Goal: Transaction & Acquisition: Purchase product/service

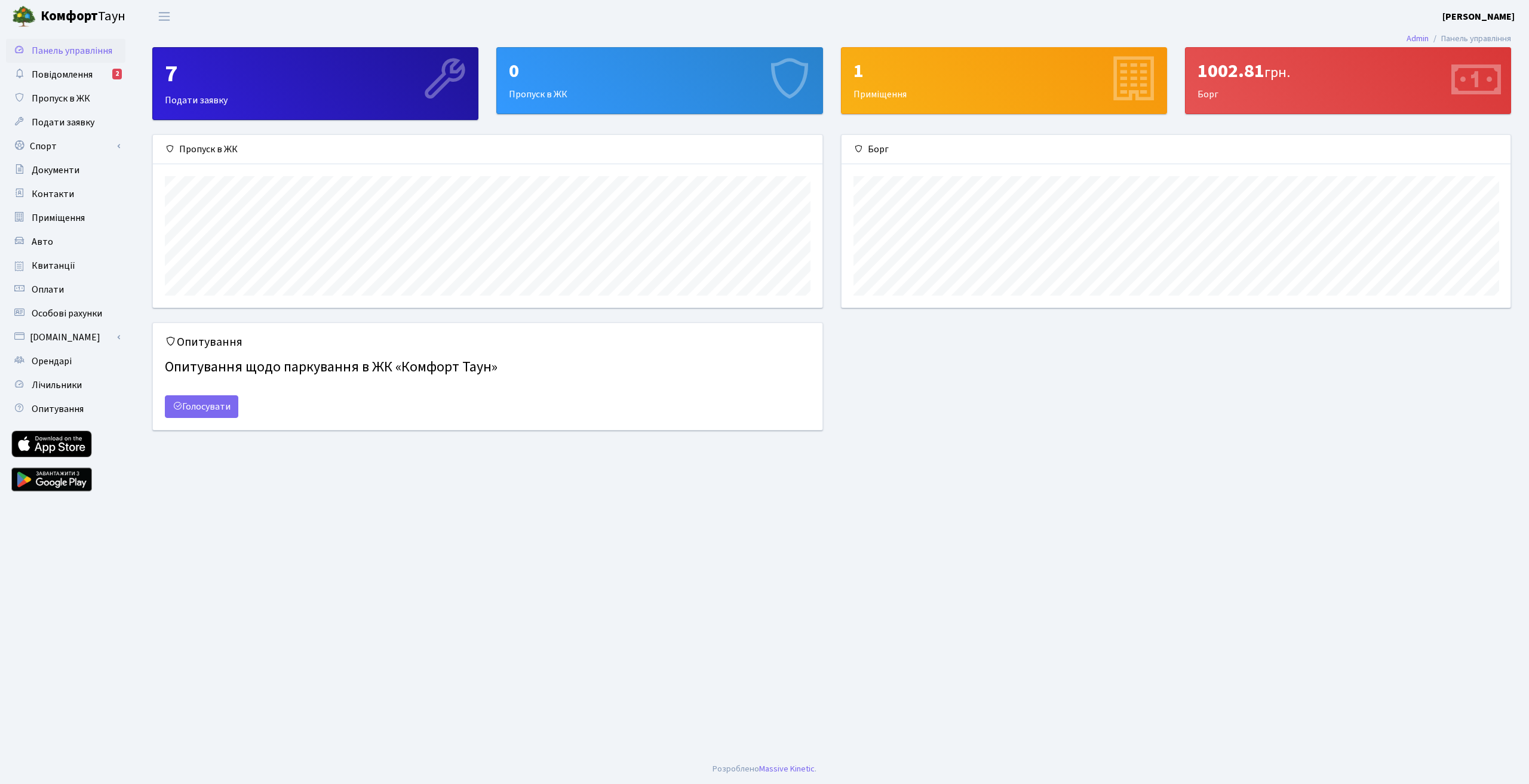
scroll to position [172, 669]
click at [1346, 85] on div "1002.81 грн. Борг" at bounding box center [1348, 81] width 325 height 66
click at [51, 268] on span "Квитанції" at bounding box center [53, 265] width 43 height 13
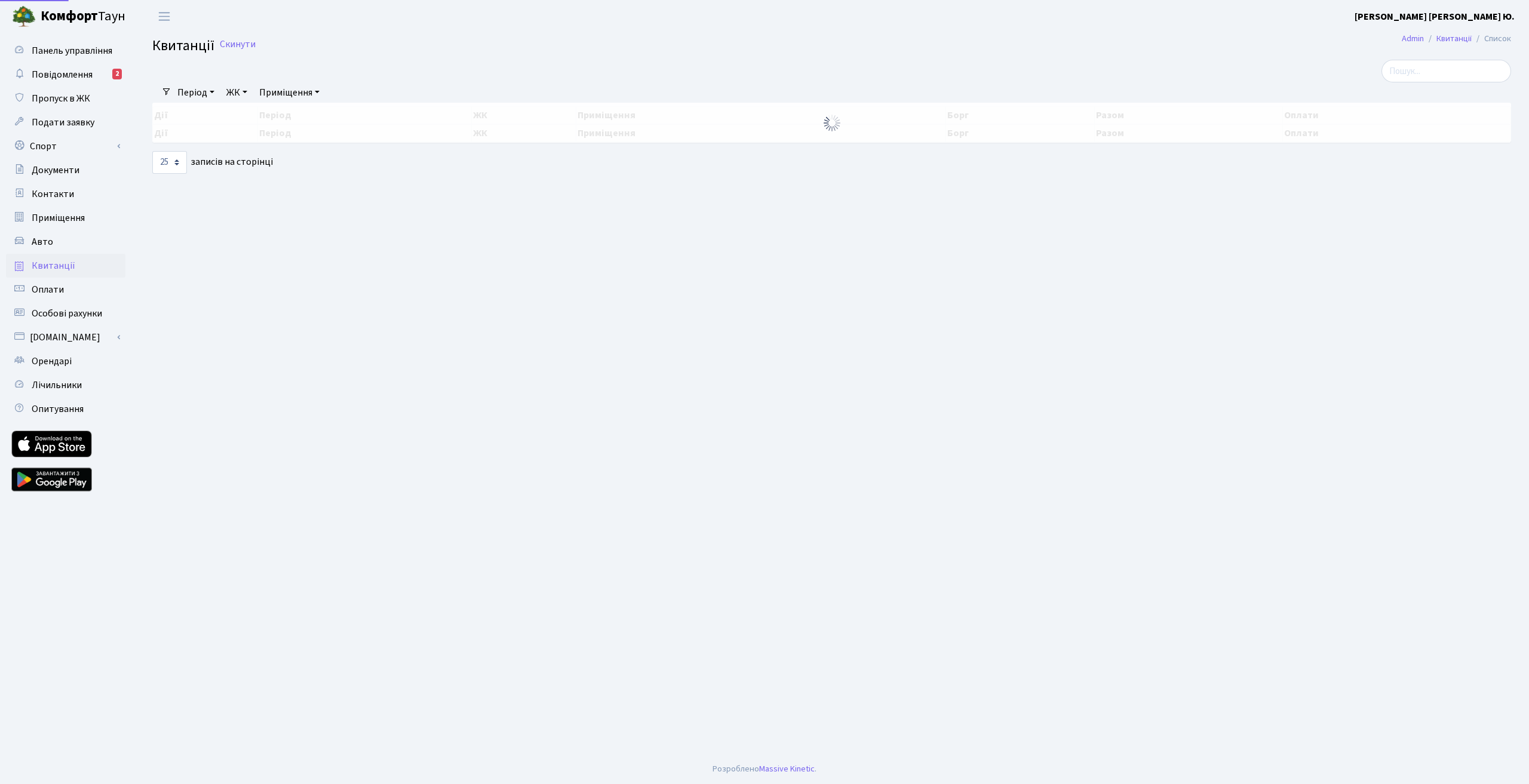
select select "25"
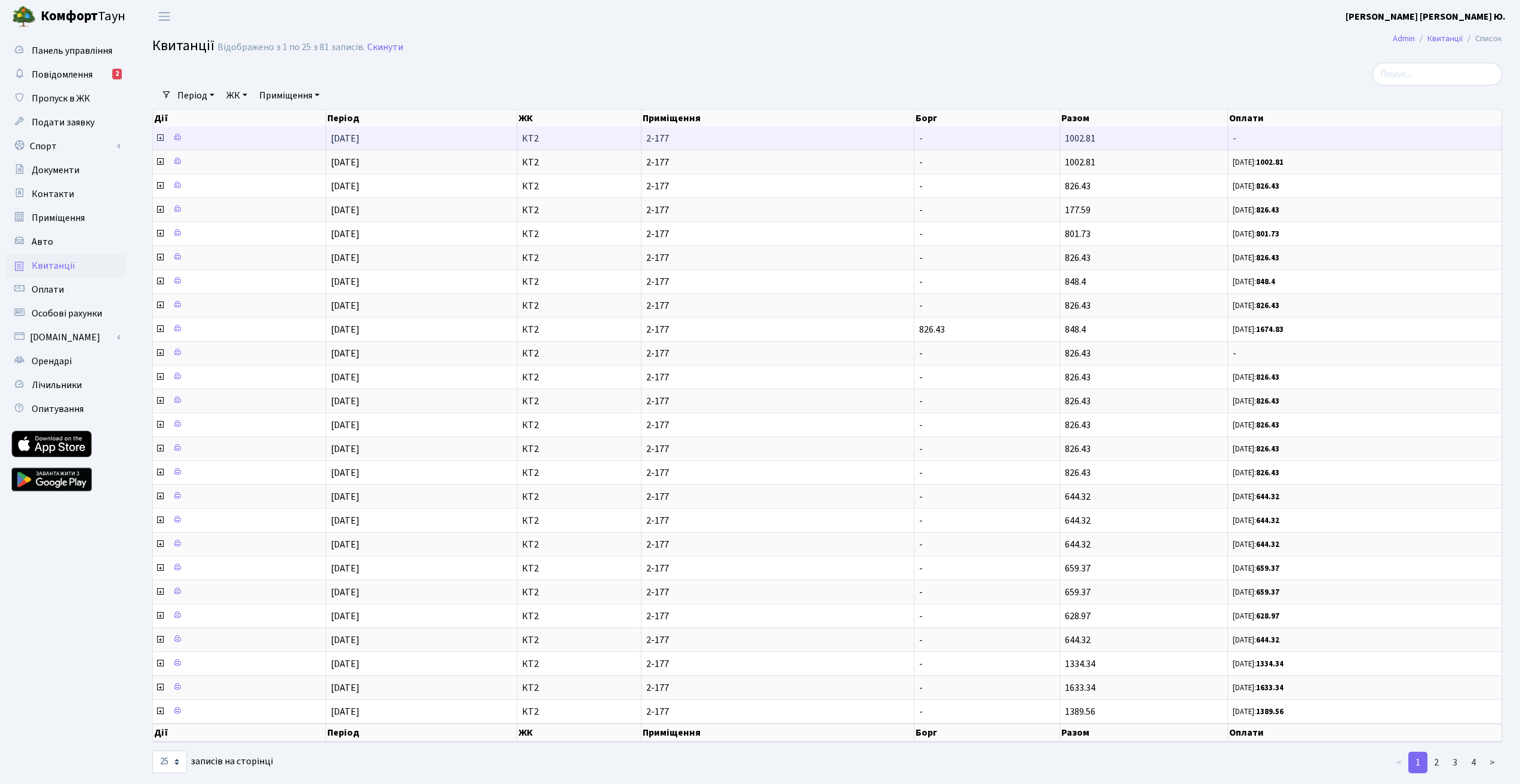
click at [160, 138] on icon at bounding box center [160, 138] width 10 height 10
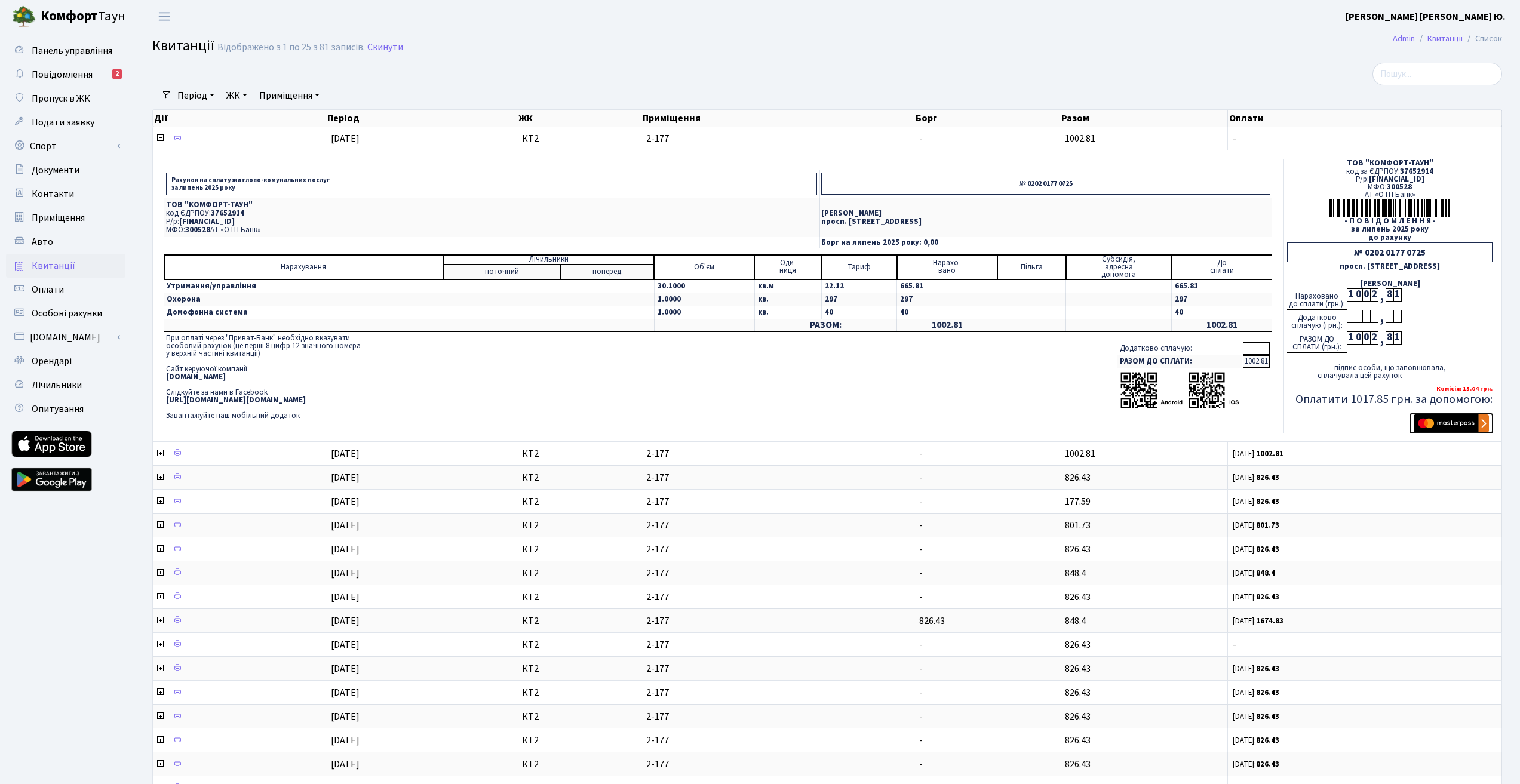
click at [1432, 421] on img "submit" at bounding box center [1452, 423] width 75 height 18
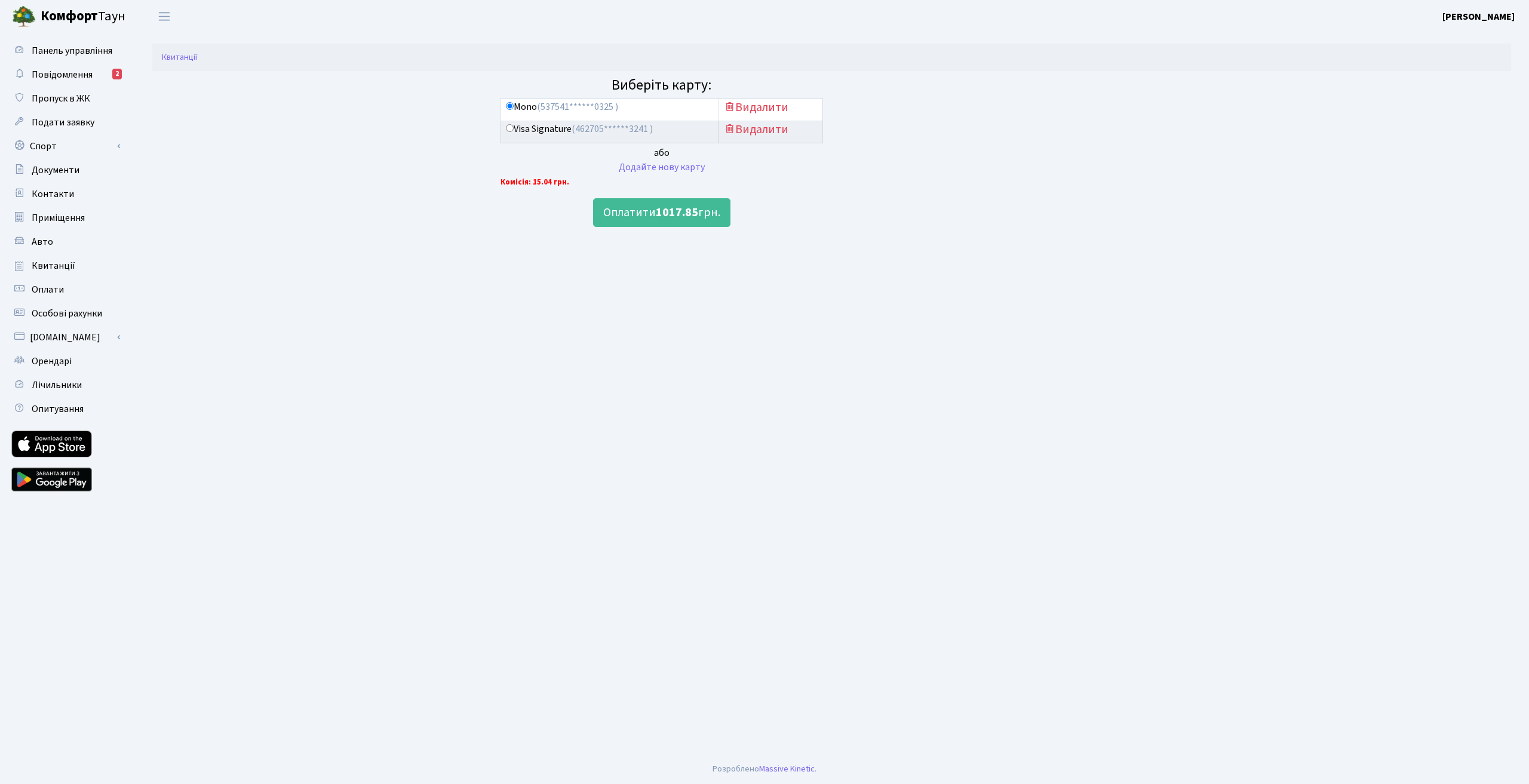
click at [509, 127] on input "Visa Signature (462705******3241 )" at bounding box center [510, 128] width 8 height 8
radio input "true"
click at [697, 212] on b "1017.85" at bounding box center [677, 212] width 42 height 17
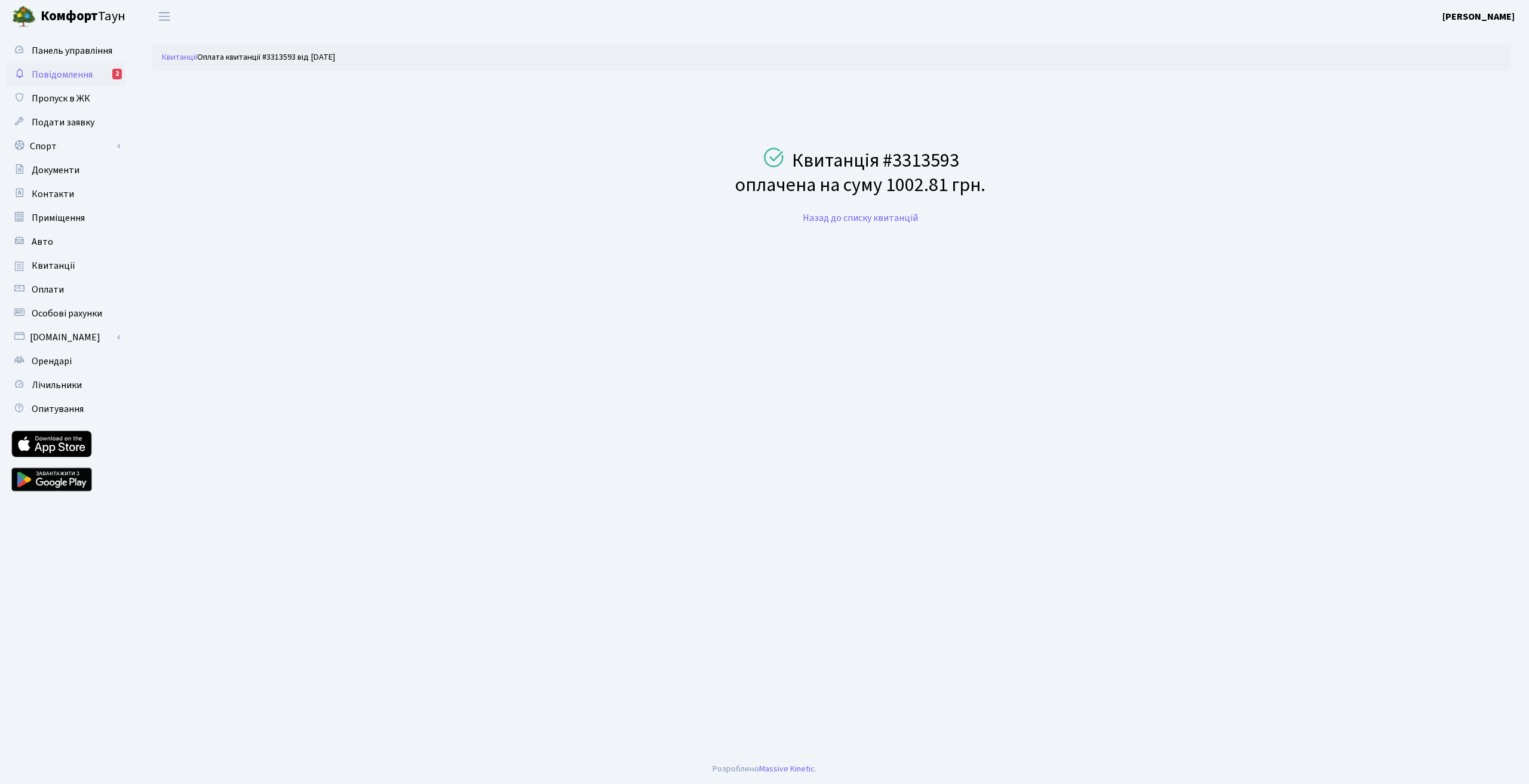
click at [99, 79] on link "Повідомлення 2" at bounding box center [65, 75] width 119 height 24
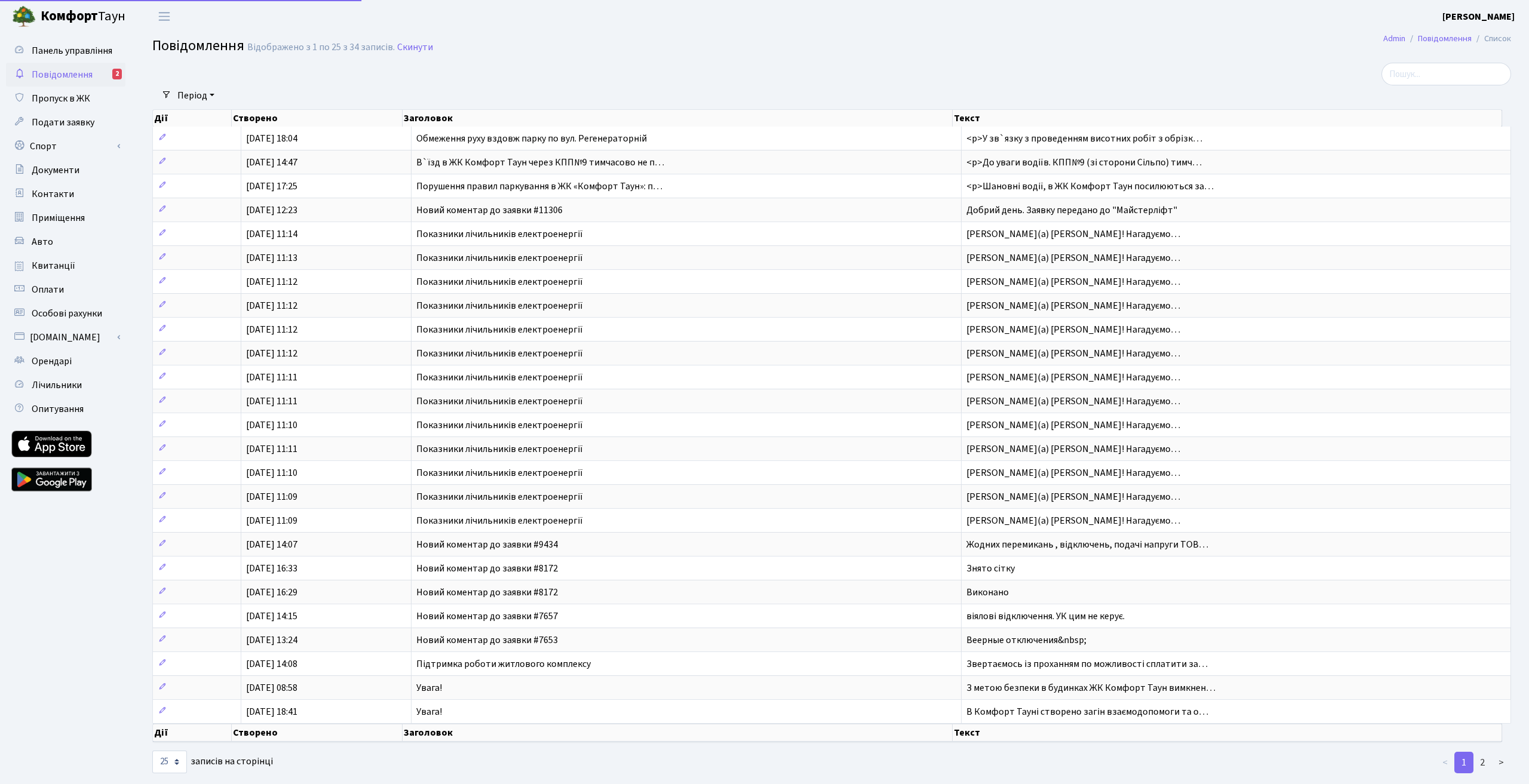
select select "25"
